Goal: Transaction & Acquisition: Purchase product/service

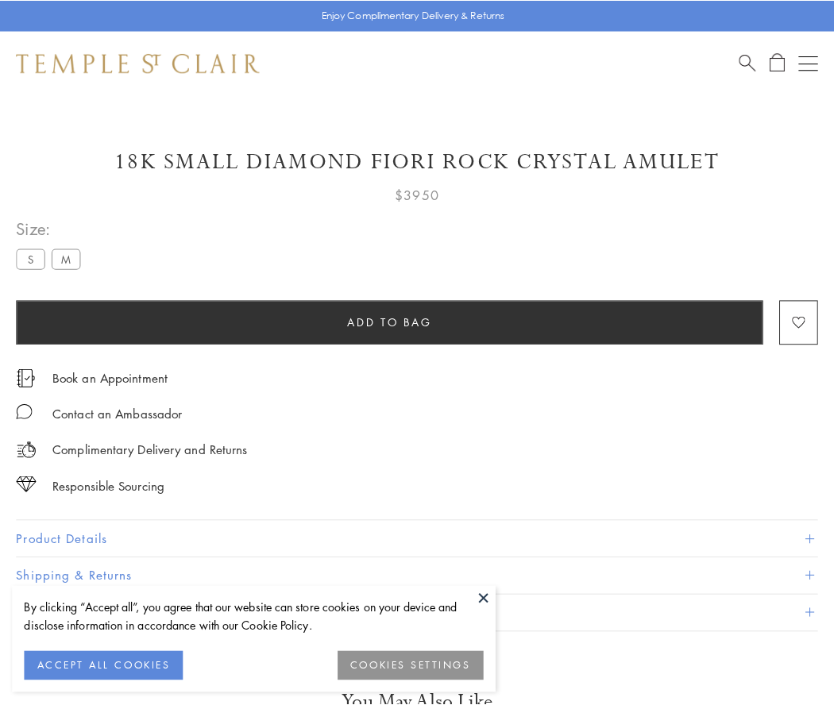
scroll to position [80, 0]
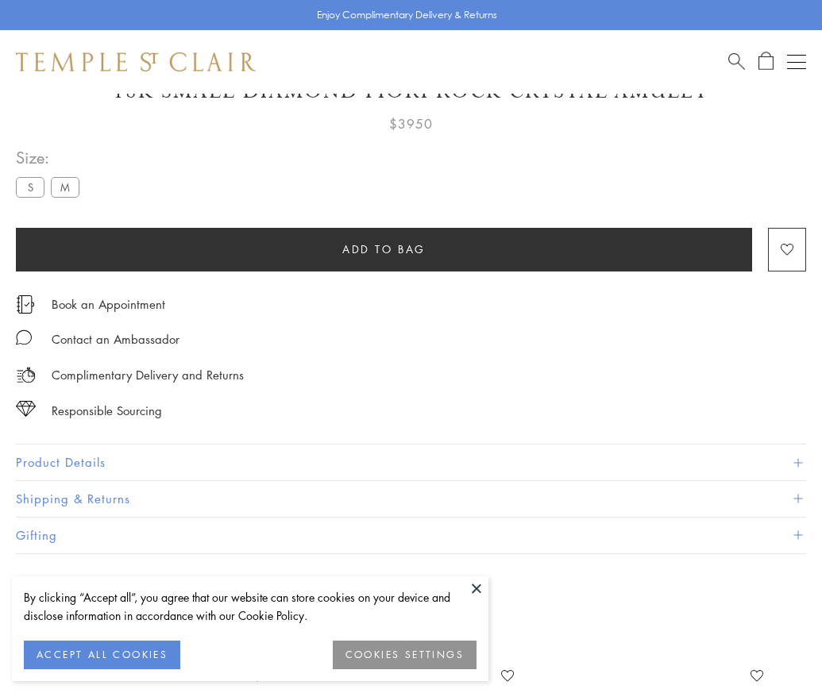
click at [383, 241] on span "Add to bag" at bounding box center [383, 249] width 83 height 17
